Goal: Information Seeking & Learning: Understand process/instructions

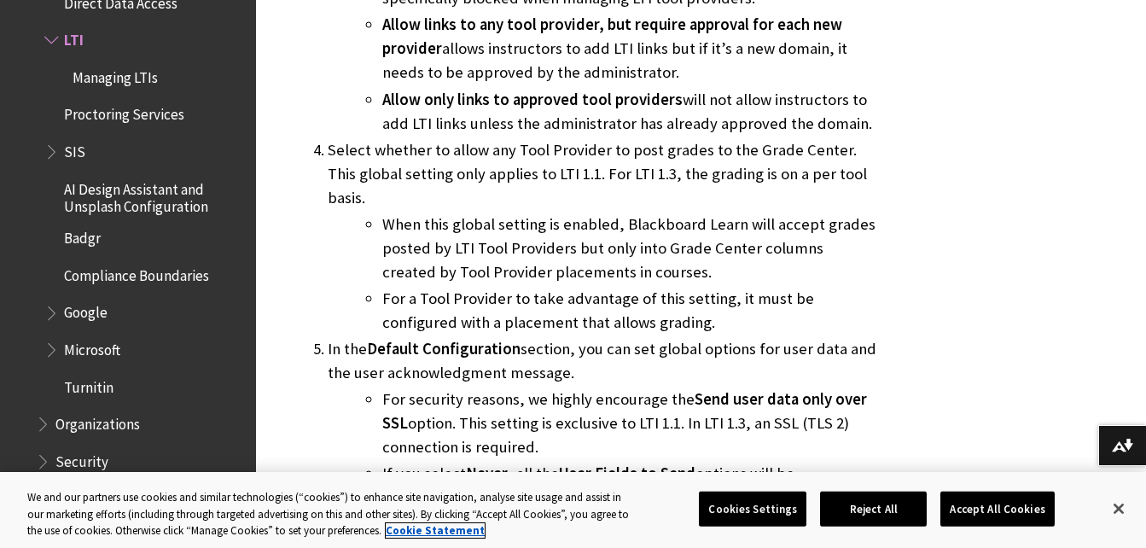
scroll to position [1621, 0]
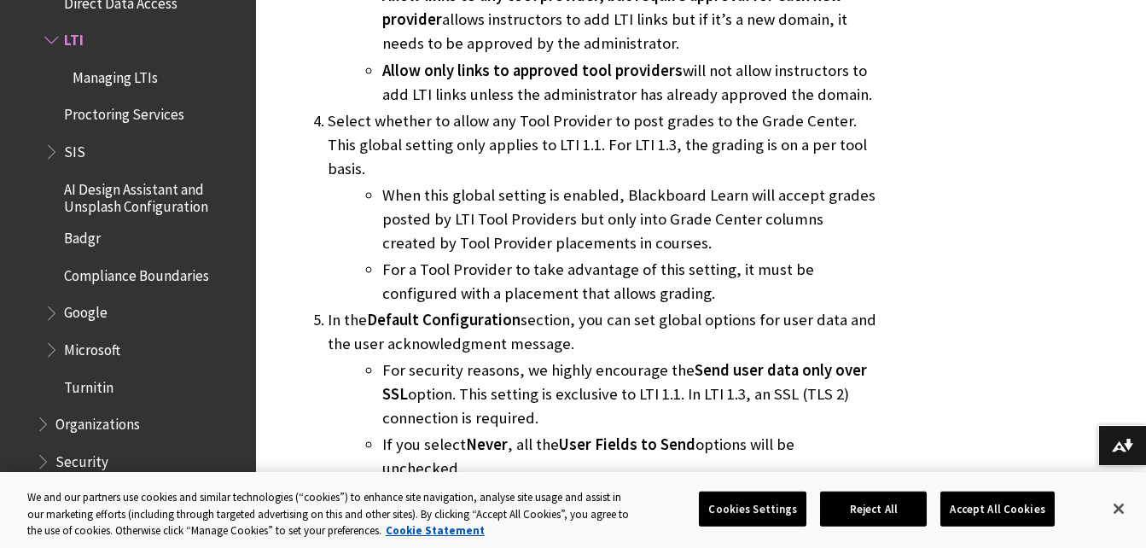
click at [115, 193] on span "AI Design Assistant and Unsplash Configuration" at bounding box center [154, 195] width 180 height 40
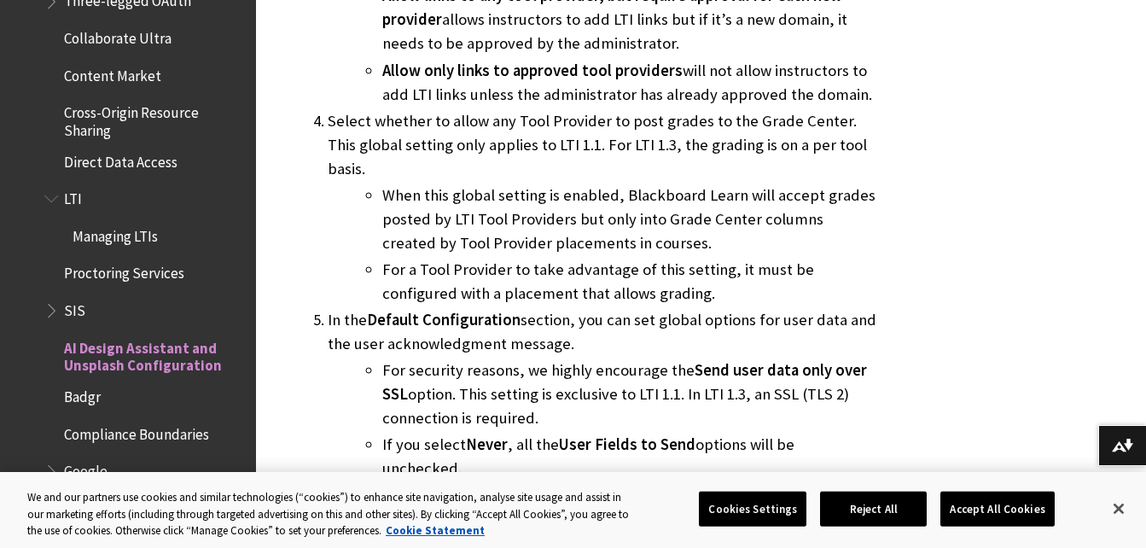
scroll to position [2031, 0]
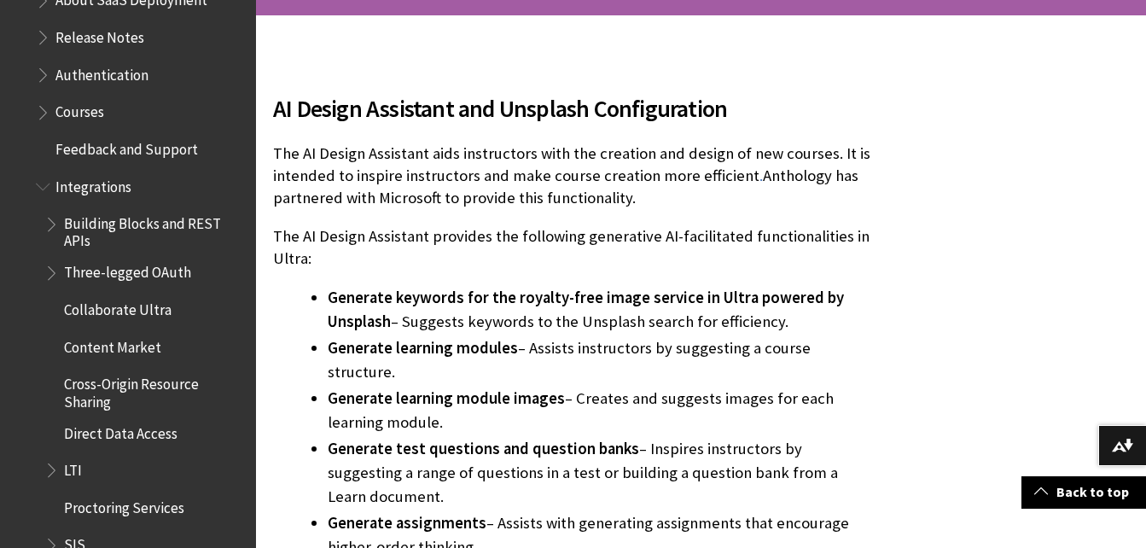
scroll to position [1899, 0]
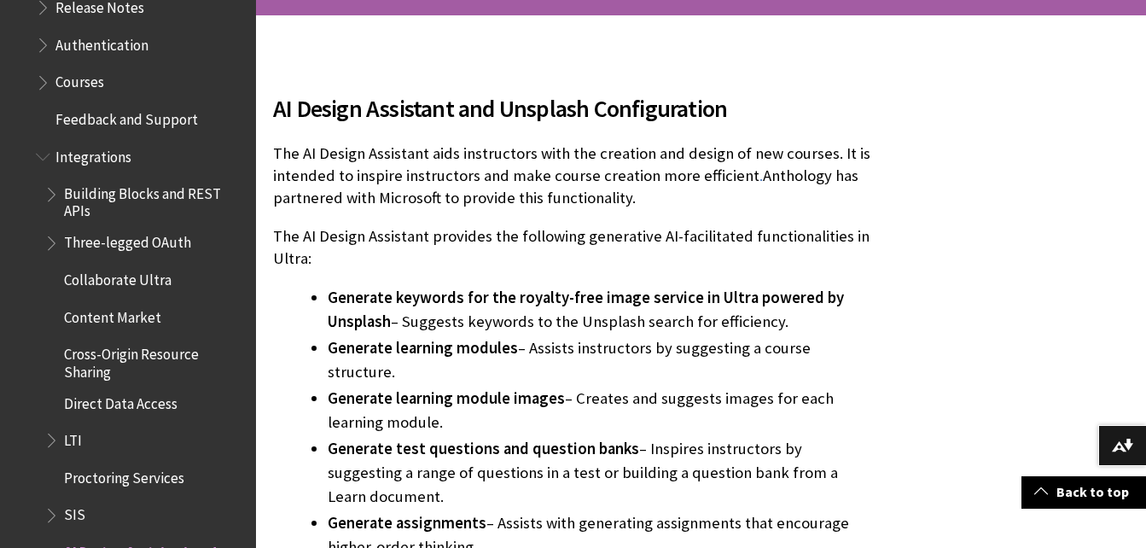
click at [124, 233] on span "Three-legged OAuth" at bounding box center [127, 240] width 127 height 23
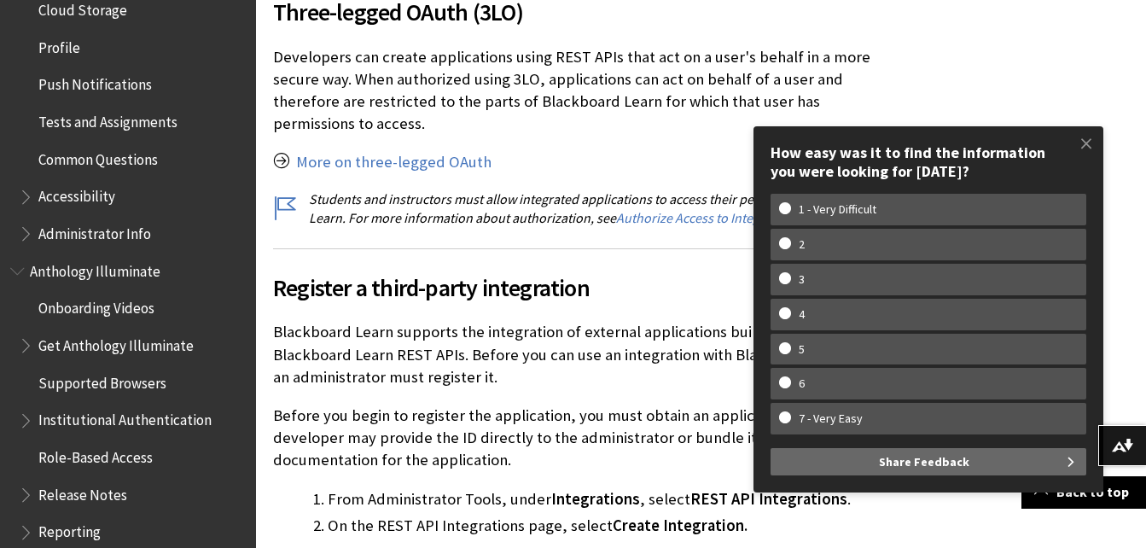
scroll to position [822, 0]
